Goal: Register for event/course

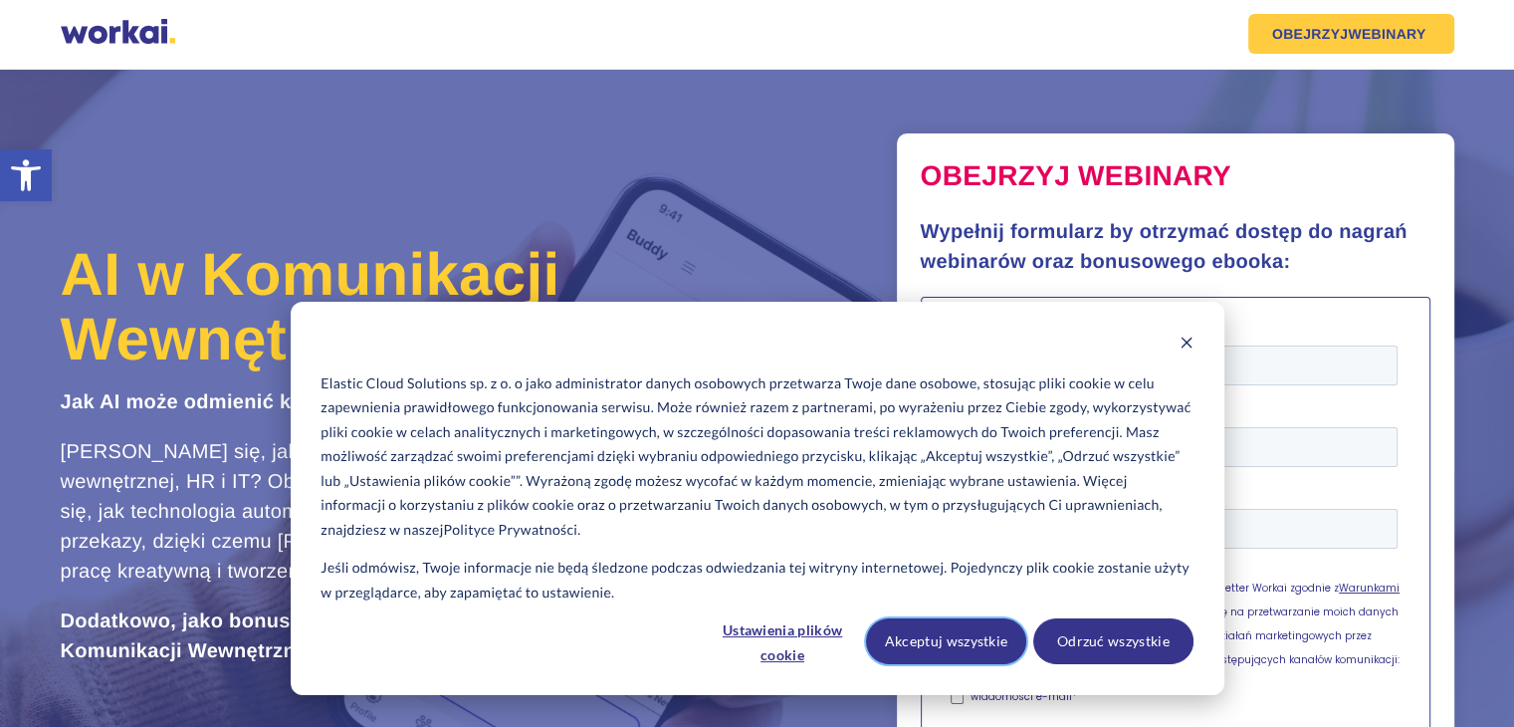
click at [954, 643] on button "Akceptuj wszystkie" at bounding box center [946, 641] width 160 height 46
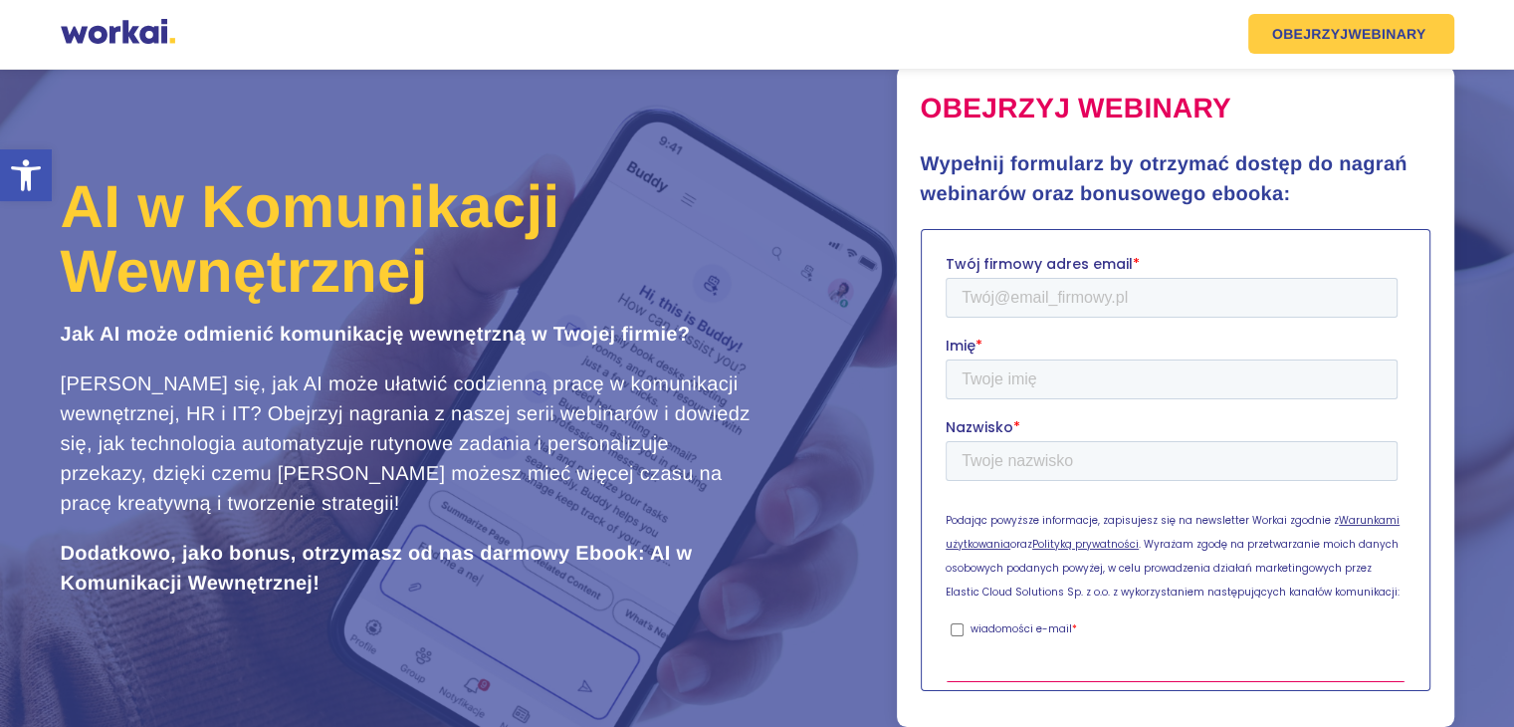
scroll to position [100, 0]
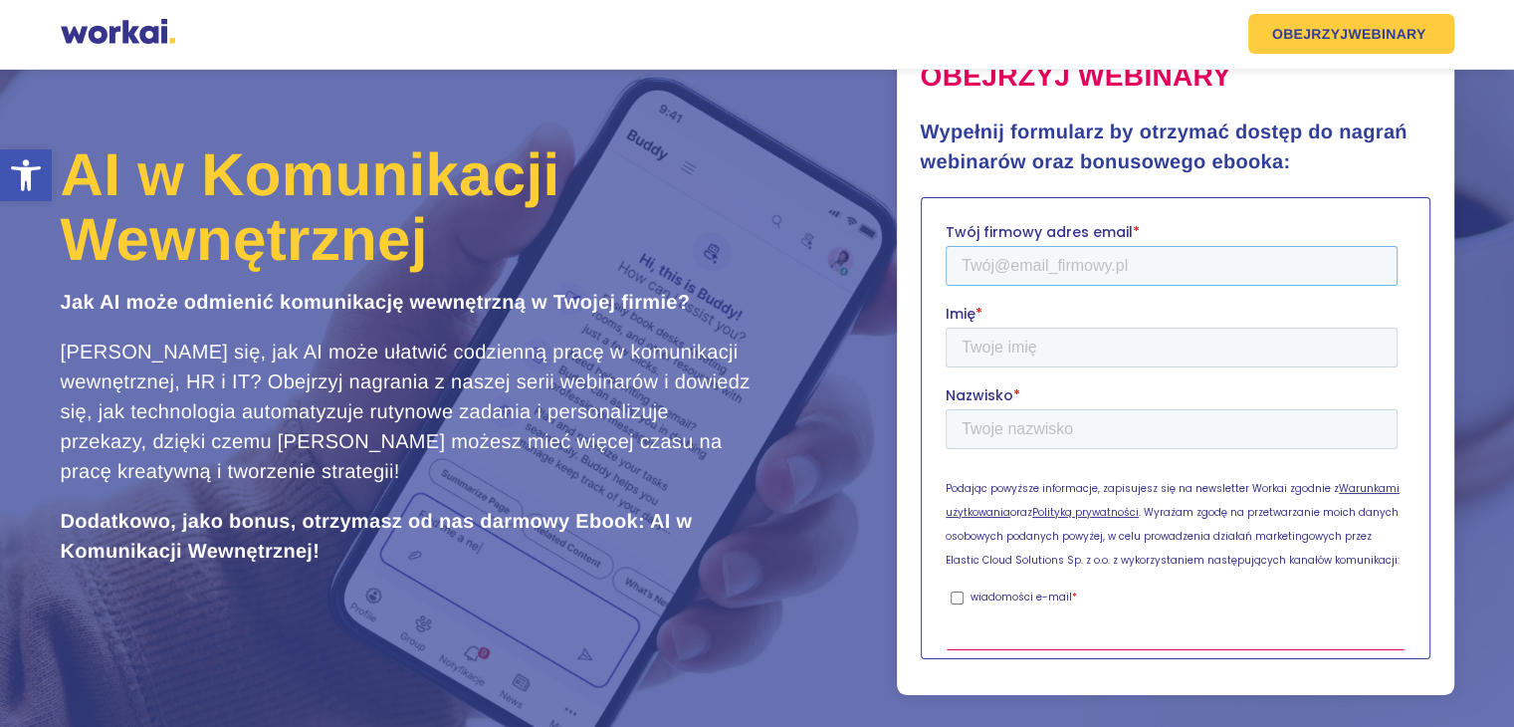
click at [989, 272] on input "Twój firmowy adres email *" at bounding box center [1171, 266] width 452 height 40
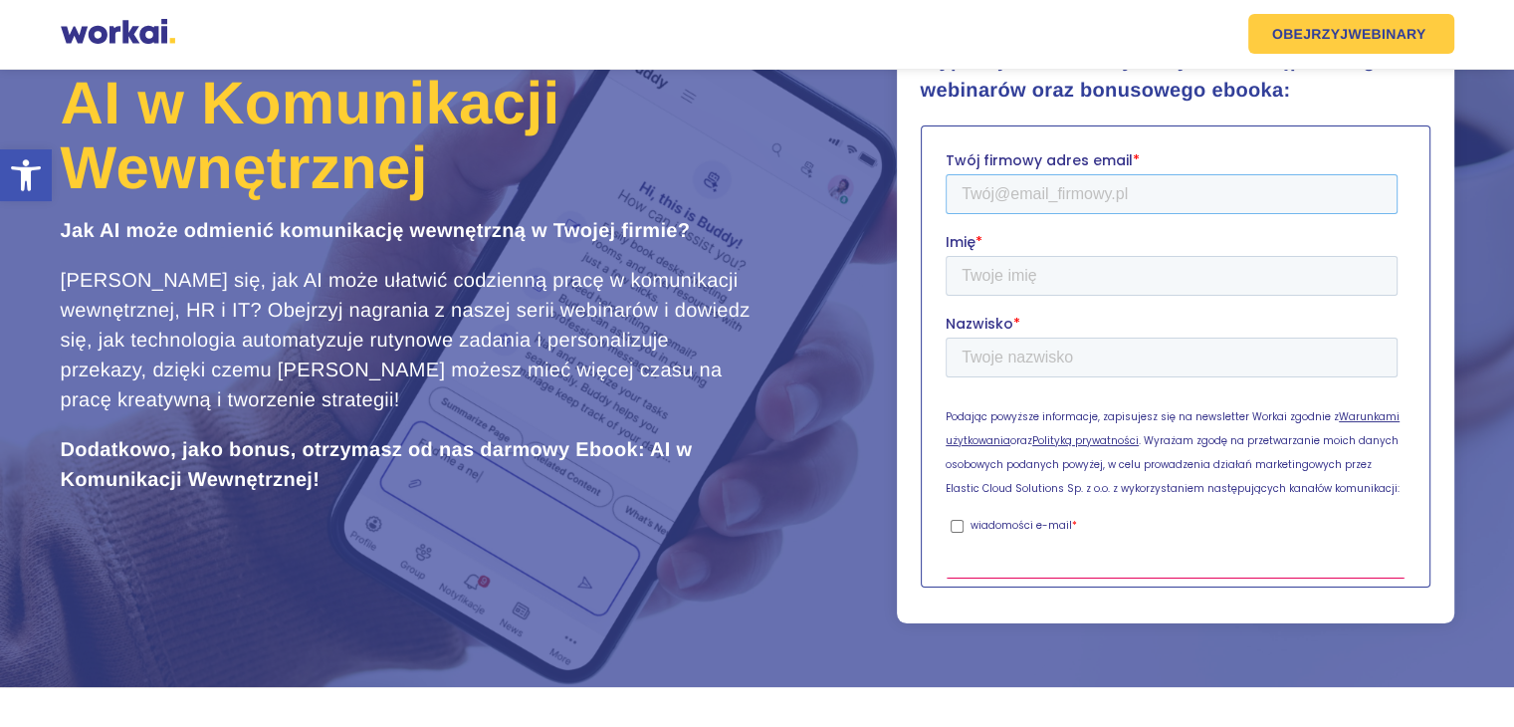
scroll to position [199, 0]
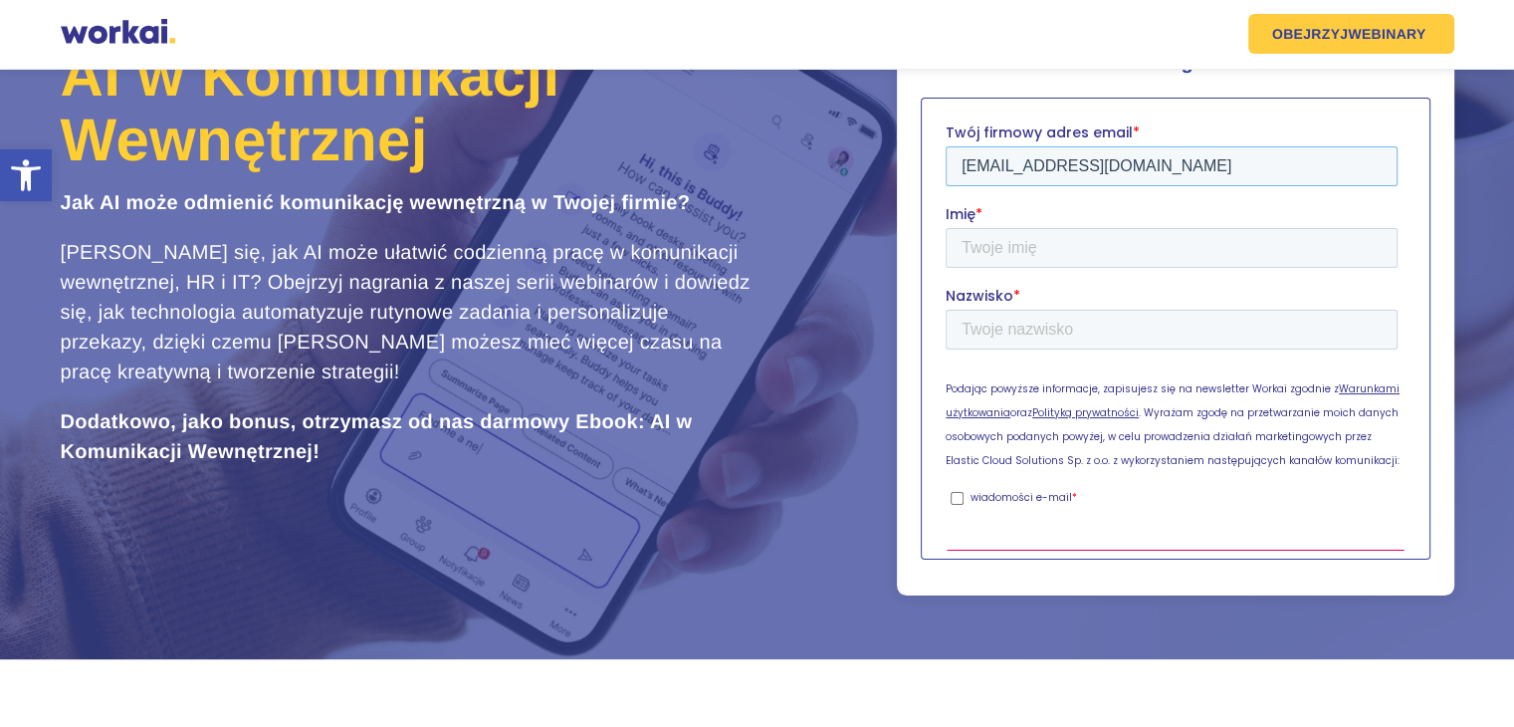
type input "[EMAIL_ADDRESS][DOMAIN_NAME]"
click at [1023, 254] on input "Imię *" at bounding box center [1171, 248] width 452 height 40
type input "Agata"
type input "[PERSON_NAME]"
click at [955, 492] on input "wiadomości e-mail *" at bounding box center [956, 498] width 13 height 13
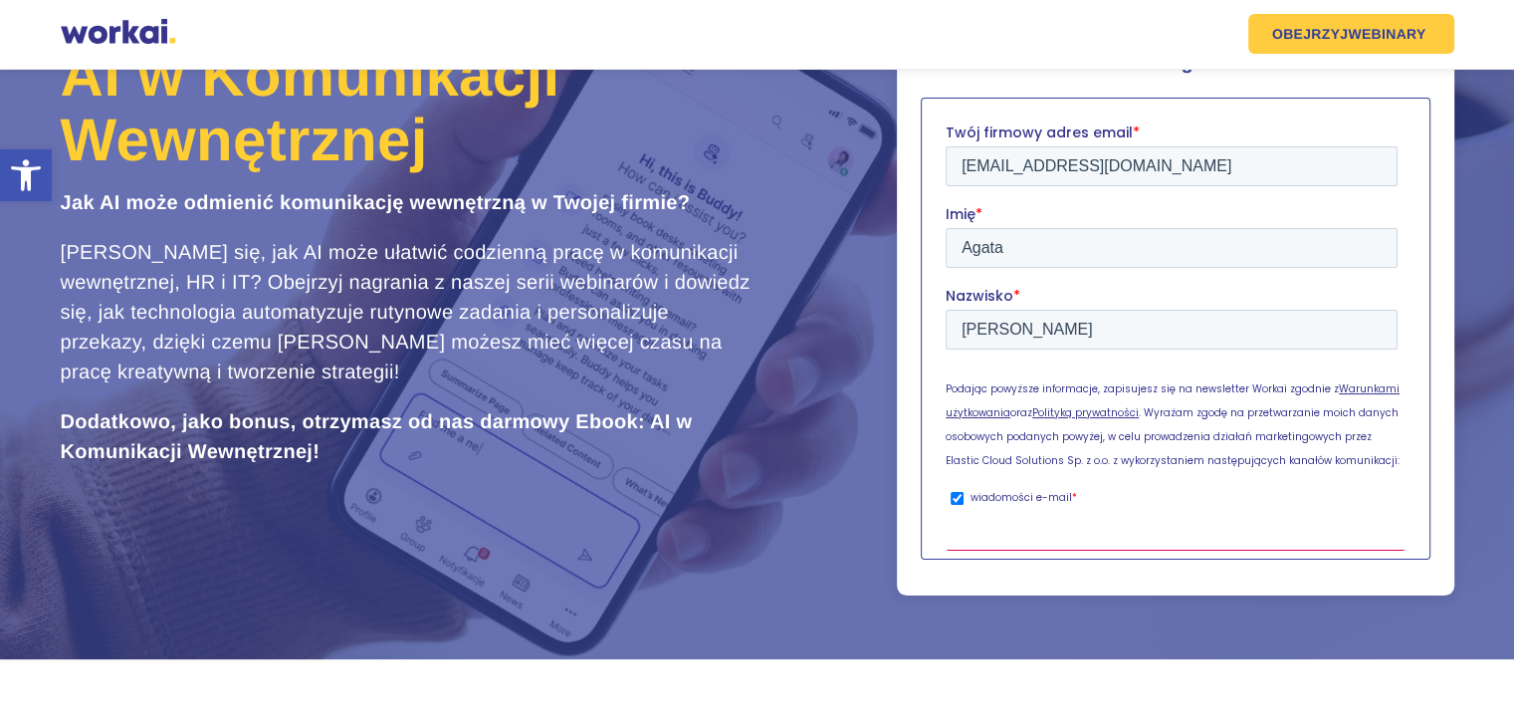
checkbox input "true"
click at [1149, 550] on input "Dostęp do webinarów + bonusowy ebook" at bounding box center [1175, 583] width 460 height 66
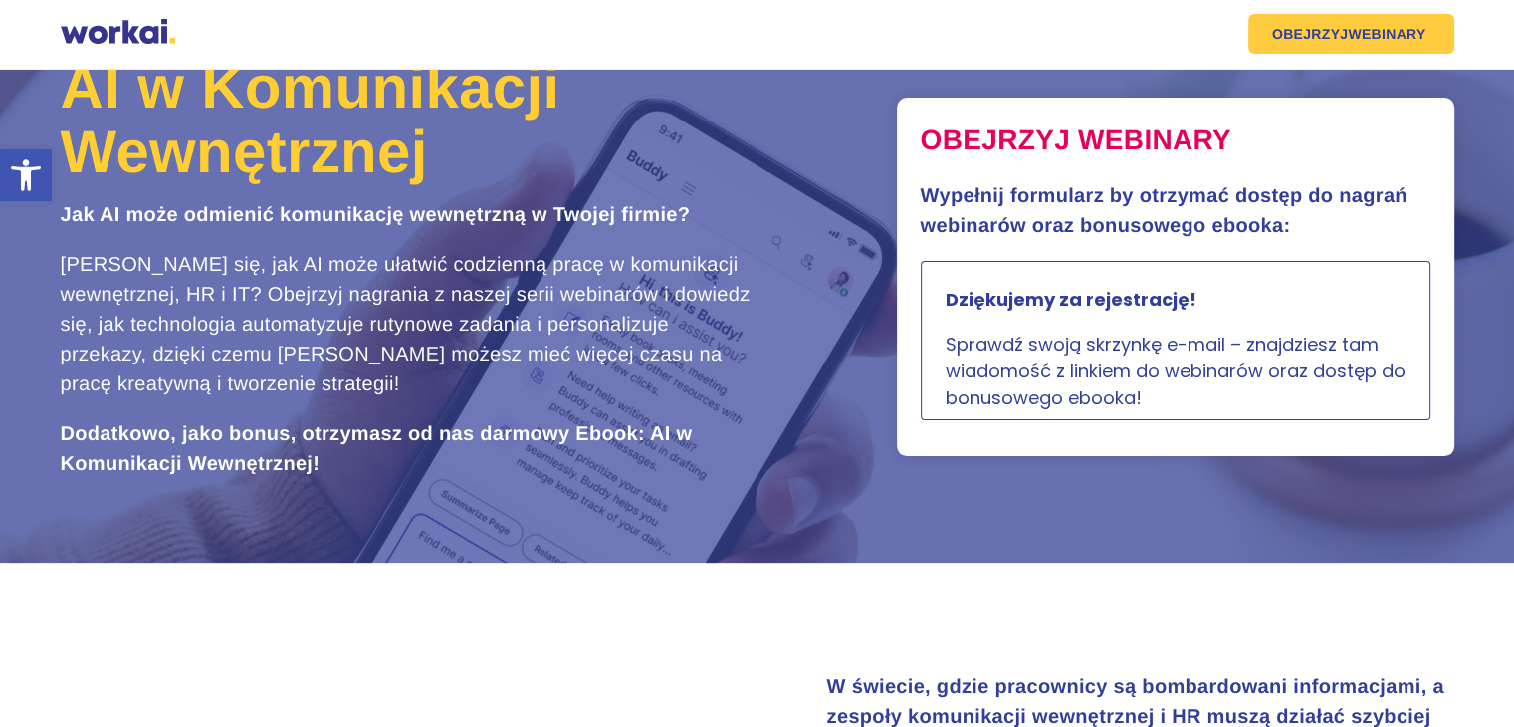
scroll to position [0, 0]
